Goal: Find specific page/section: Find specific page/section

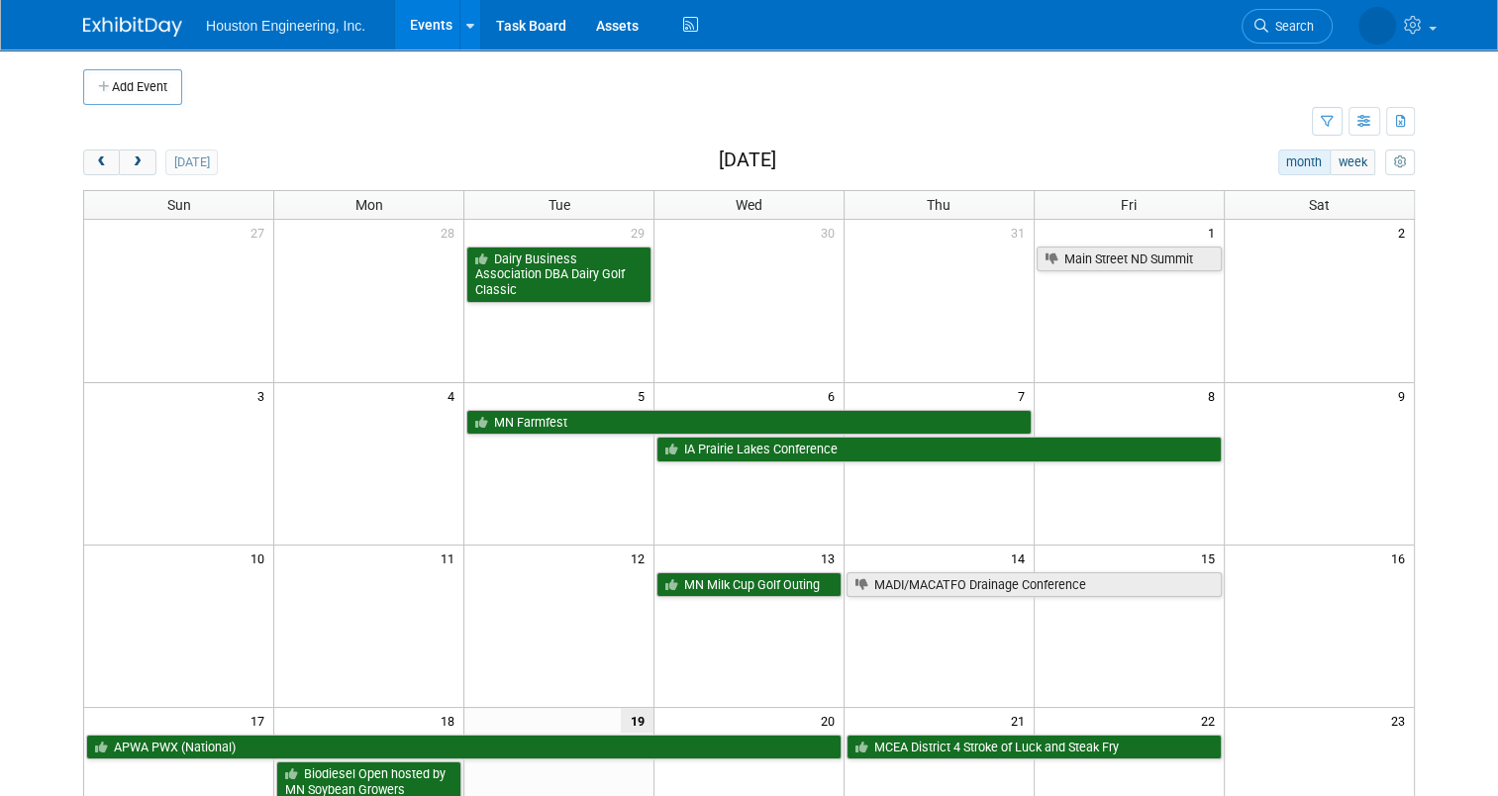
click at [1290, 33] on span "Search" at bounding box center [1291, 26] width 46 height 15
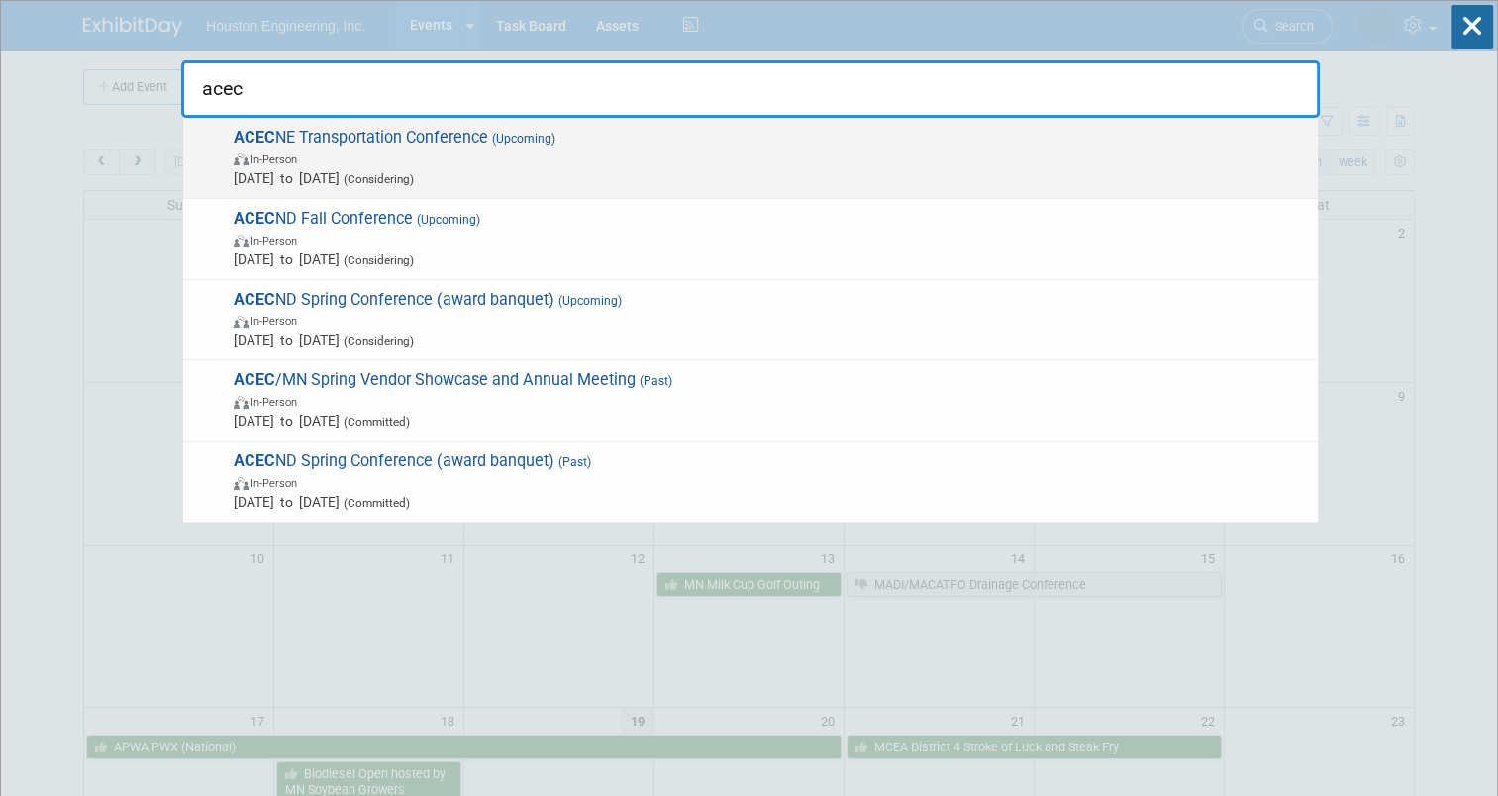
type input "acec"
click at [512, 138] on span "(Upcoming)" at bounding box center [521, 139] width 67 height 14
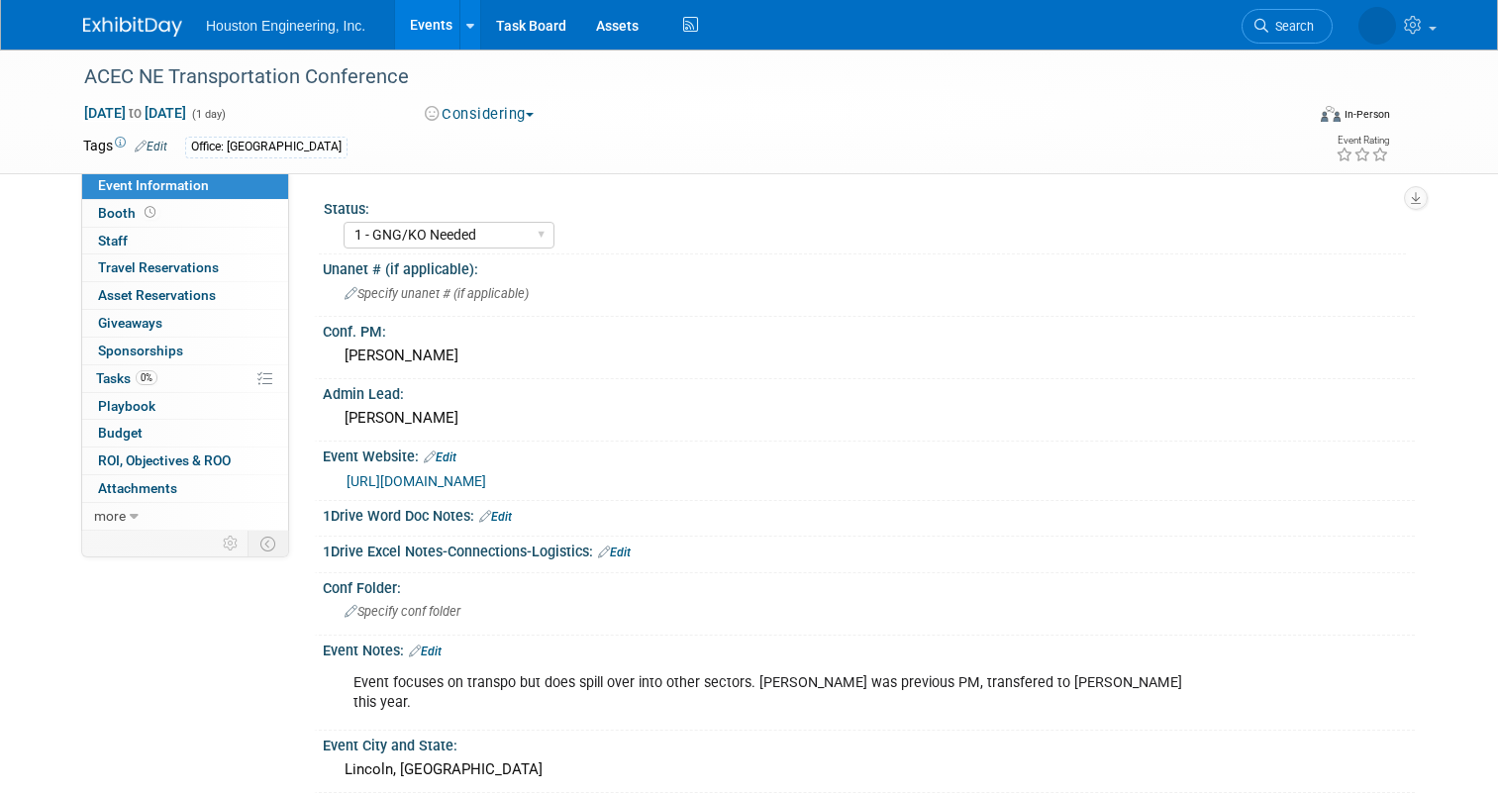
select select "1 - GNG/KO Needed"
select select "No"
select select "Multi-sector/Any/All"
